Goal: Information Seeking & Learning: Learn about a topic

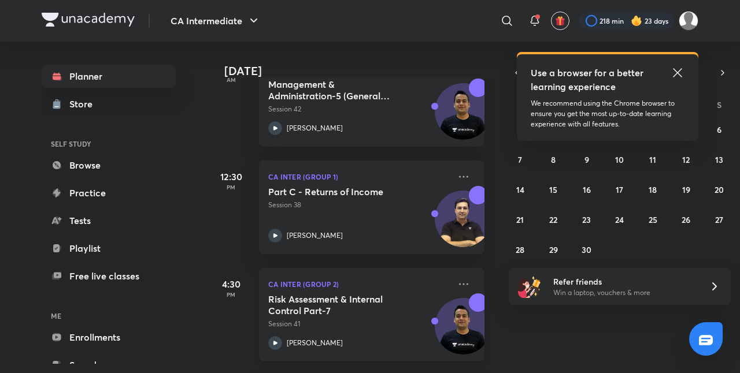
scroll to position [497, 0]
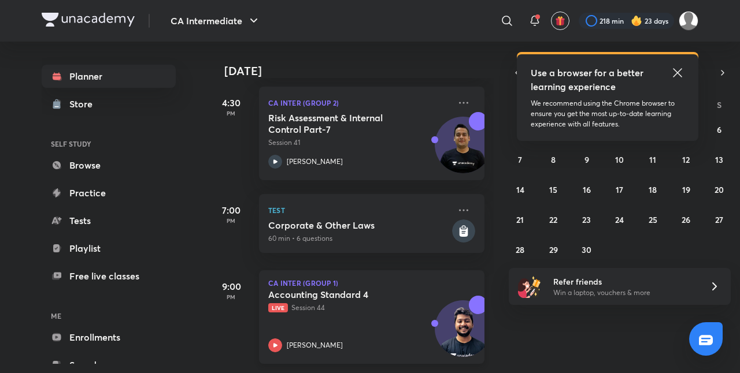
click at [363, 303] on p "Live Session 44" at bounding box center [359, 308] width 182 height 10
